Goal: Obtain resource: Download file/media

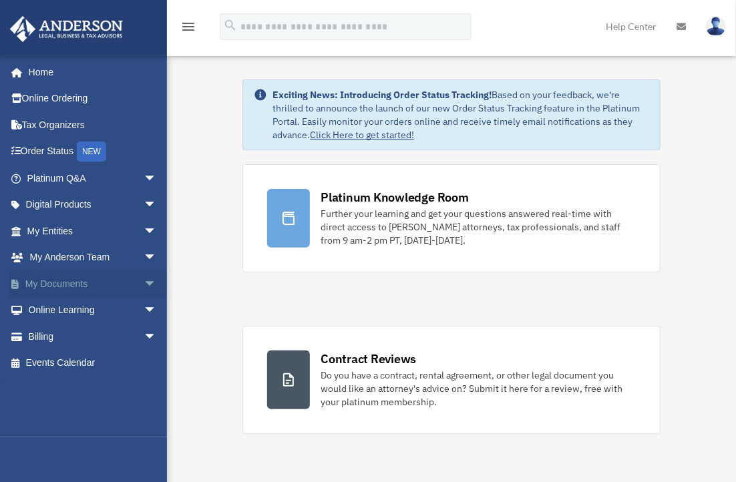
click at [118, 280] on link "My Documents arrow_drop_down" at bounding box center [93, 283] width 168 height 27
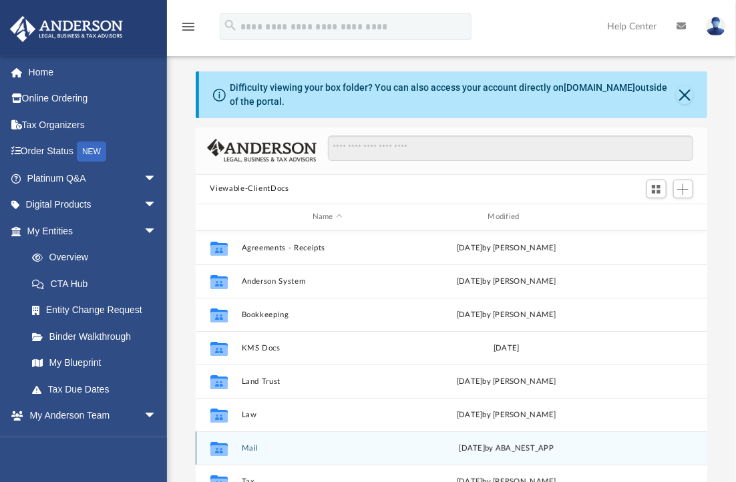
scroll to position [24, 0]
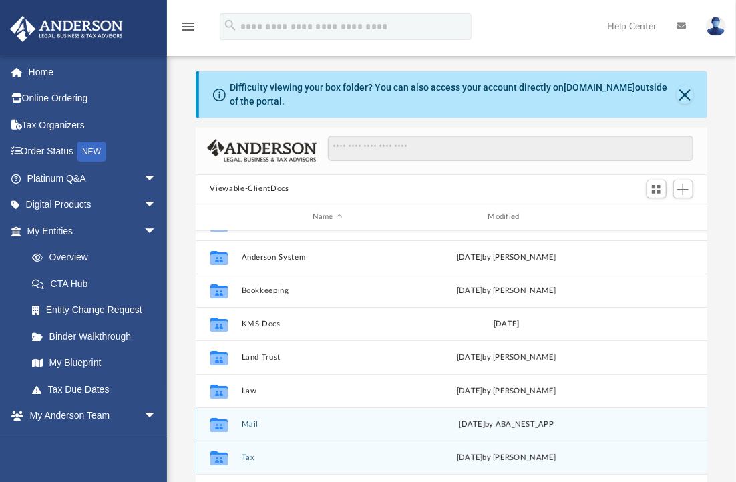
click at [263, 451] on div "Collaborated Folder Tax [DATE] by [PERSON_NAME]" at bounding box center [452, 457] width 512 height 33
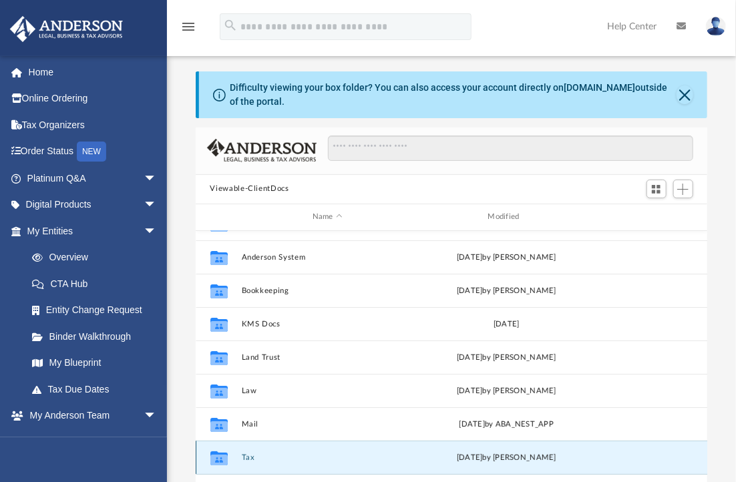
click at [251, 453] on button "Tax" at bounding box center [327, 457] width 173 height 9
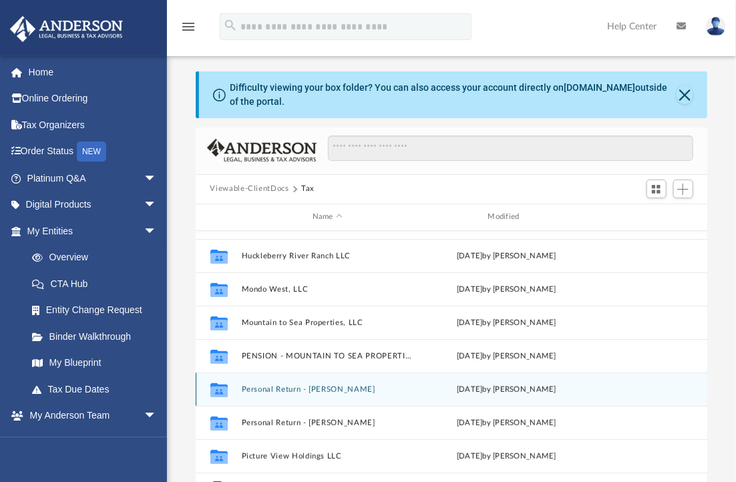
scroll to position [192, 0]
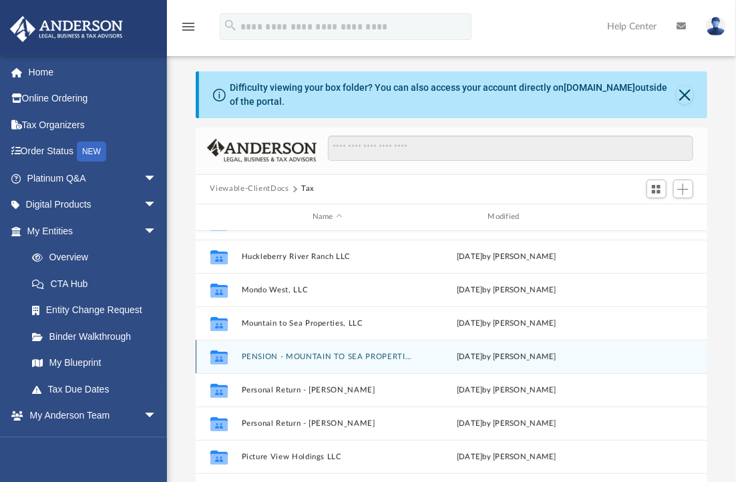
click at [288, 353] on button "PENSION - MOUNTAIN TO SEA PROPERTIES, LLC SOLO 401K" at bounding box center [327, 357] width 173 height 9
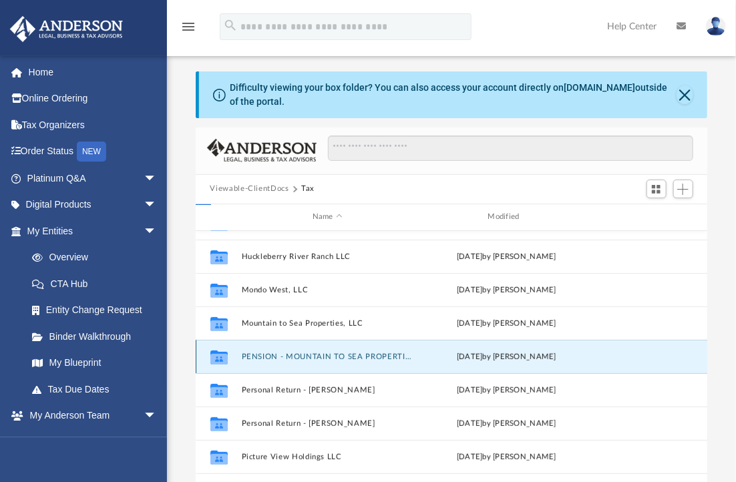
scroll to position [0, 0]
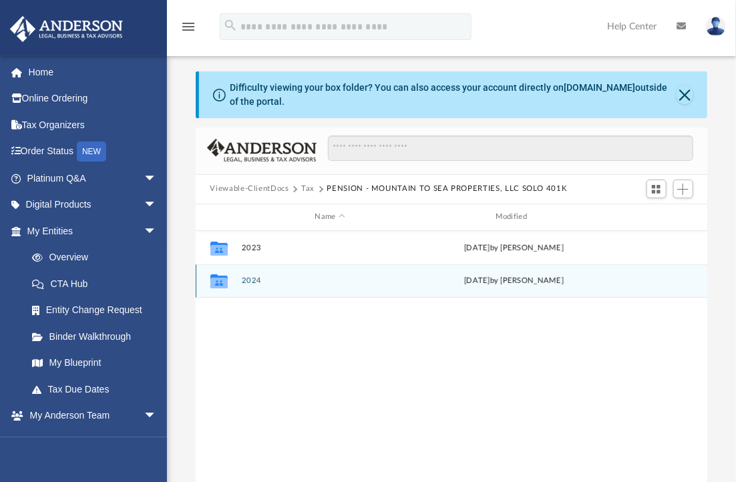
click at [251, 273] on div "Collaborated Folder 2024 [DATE] by [PERSON_NAME]" at bounding box center [452, 280] width 512 height 33
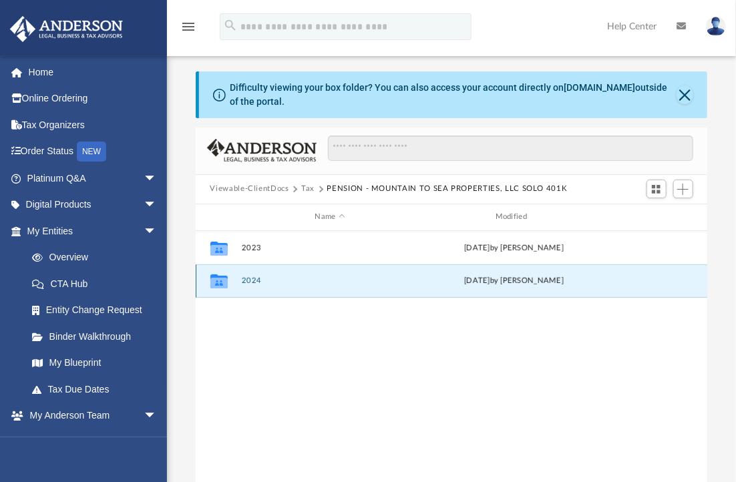
click at [250, 282] on button "2024" at bounding box center [330, 280] width 178 height 9
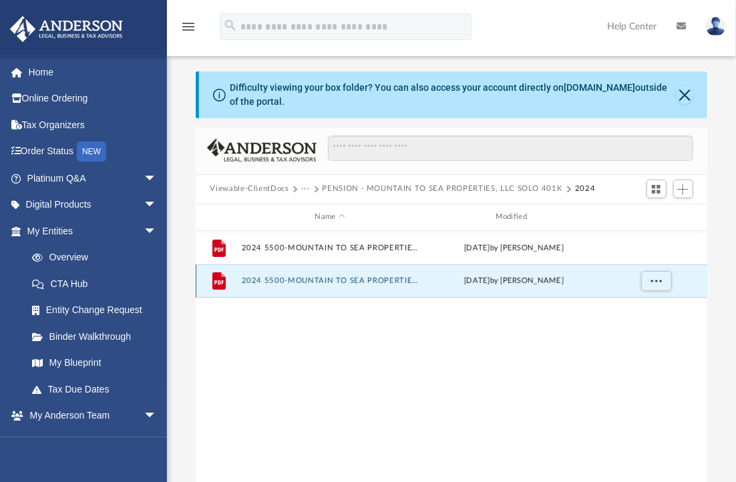
click at [387, 282] on button "2024 5500-MOUNTAIN TO SEA PROPERTIES, LLC SOLO 401(K).pdf" at bounding box center [330, 280] width 178 height 9
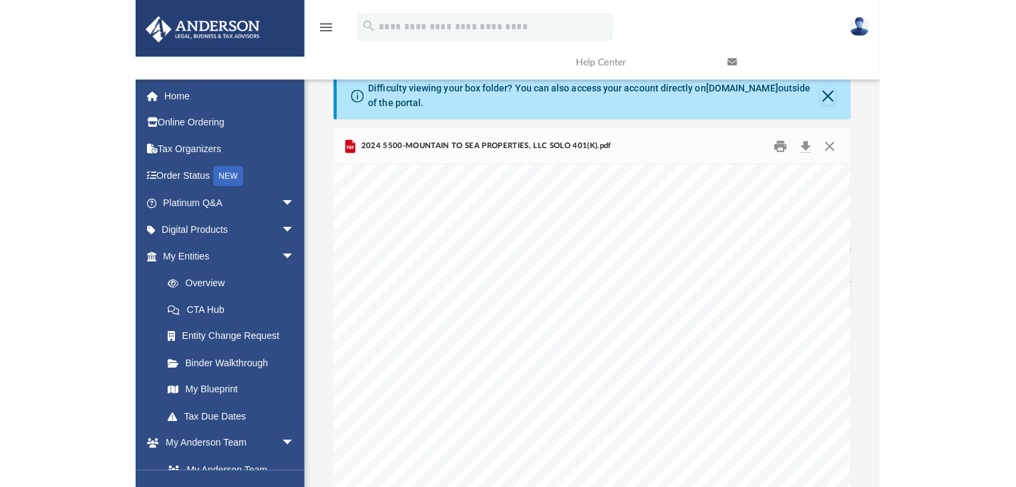
scroll to position [5409, 0]
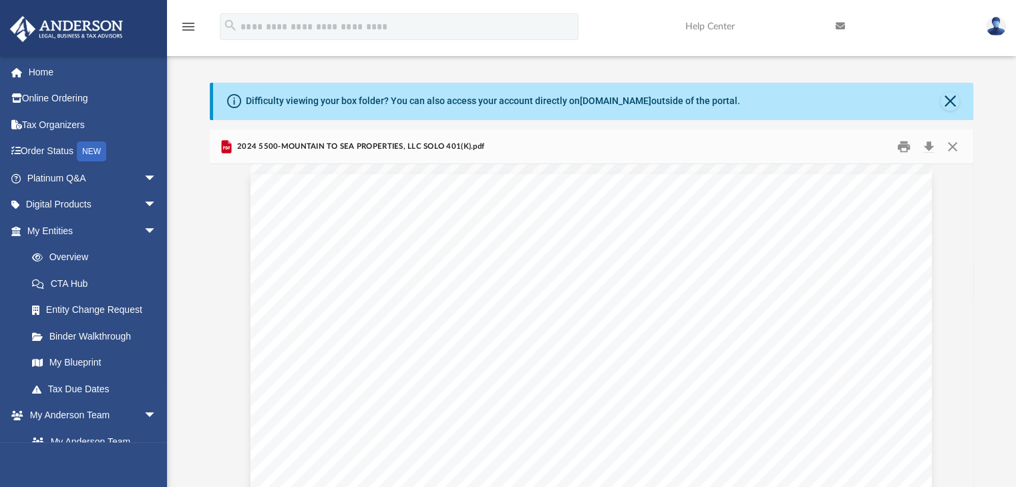
click at [731, 1] on link "Help Center" at bounding box center [750, 26] width 150 height 53
